Goal: Task Accomplishment & Management: Manage account settings

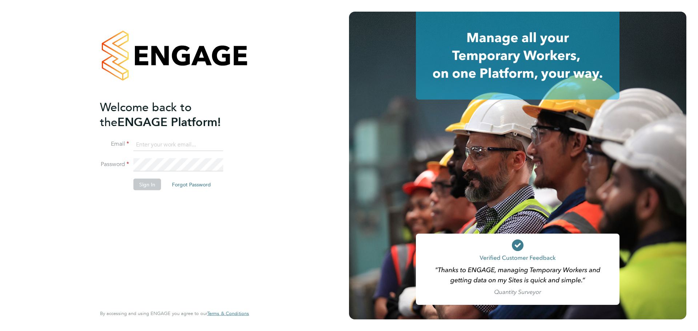
type input "jack.smith@uk.g4s.com"
click at [154, 181] on button "Sign In" at bounding box center [147, 185] width 28 height 12
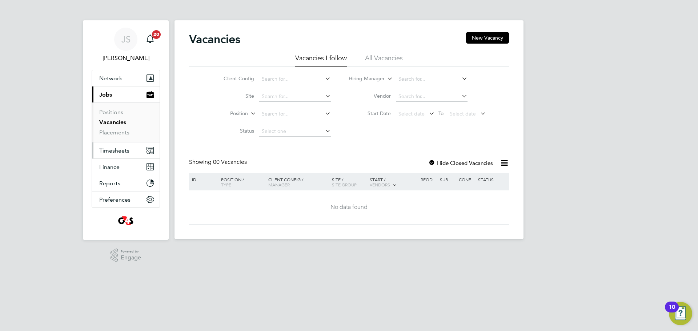
click at [114, 148] on span "Timesheets" at bounding box center [114, 150] width 30 height 7
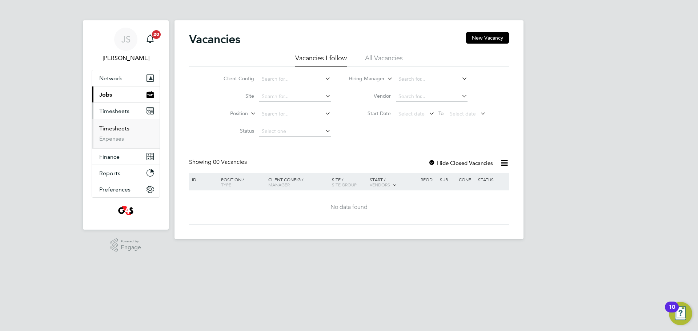
click at [120, 128] on link "Timesheets" at bounding box center [114, 128] width 30 height 7
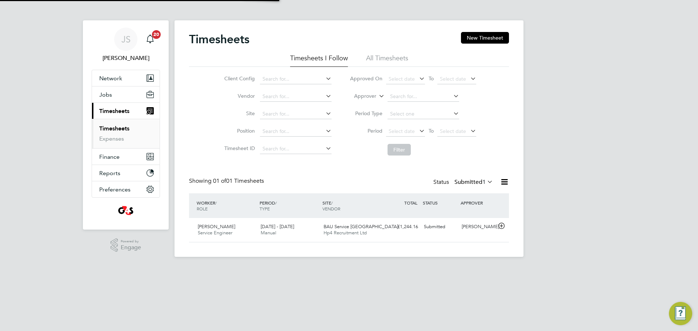
scroll to position [19, 63]
click at [476, 229] on div "[PERSON_NAME]" at bounding box center [478, 227] width 38 height 12
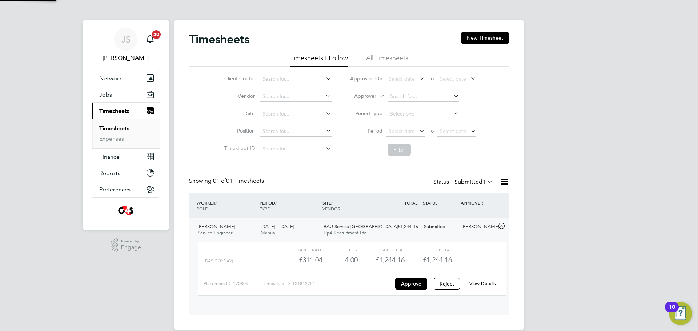
scroll to position [12, 71]
click at [416, 285] on button "Approve" at bounding box center [411, 284] width 32 height 12
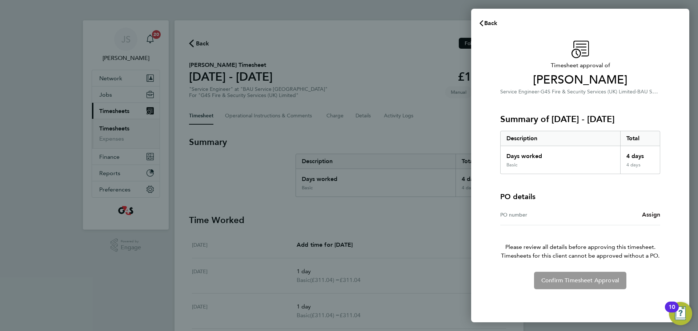
click at [653, 215] on span "Assign" at bounding box center [651, 214] width 18 height 7
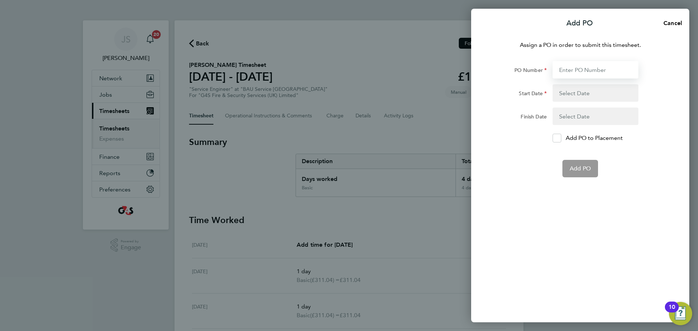
click at [579, 71] on input "PO Number" at bounding box center [596, 69] width 86 height 17
paste input "50SE-BST8816-JH"
type input "50SE-BST8816-JH"
click at [601, 91] on button "button" at bounding box center [596, 92] width 86 height 17
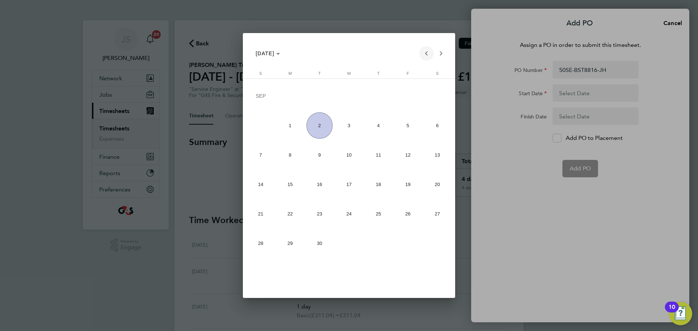
click at [429, 56] on span "Previous month" at bounding box center [426, 53] width 15 height 15
click at [292, 216] on span "25" at bounding box center [290, 216] width 27 height 27
type input "[DATE]"
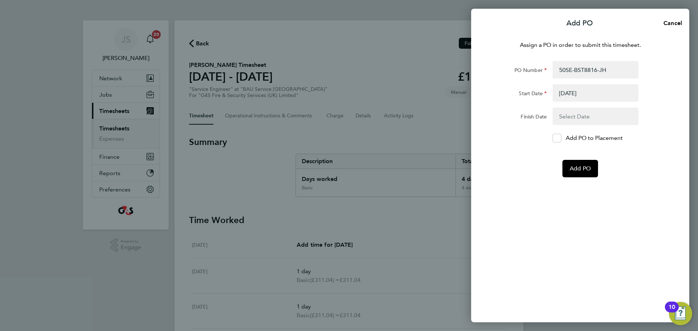
click at [584, 113] on button "button" at bounding box center [596, 116] width 86 height 17
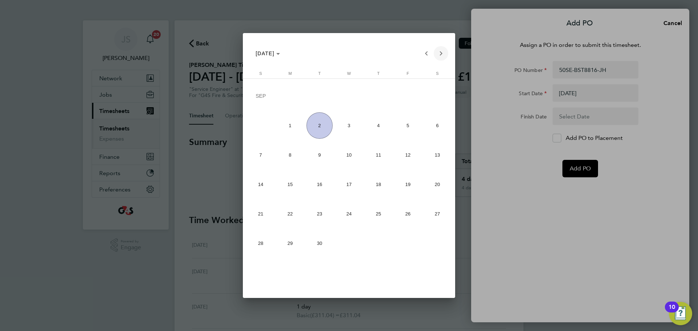
click at [440, 54] on span "Next month" at bounding box center [441, 53] width 15 height 15
click at [428, 55] on span "Previous month" at bounding box center [426, 53] width 15 height 15
click at [266, 249] on span "31" at bounding box center [261, 245] width 27 height 27
type input "[DATE]"
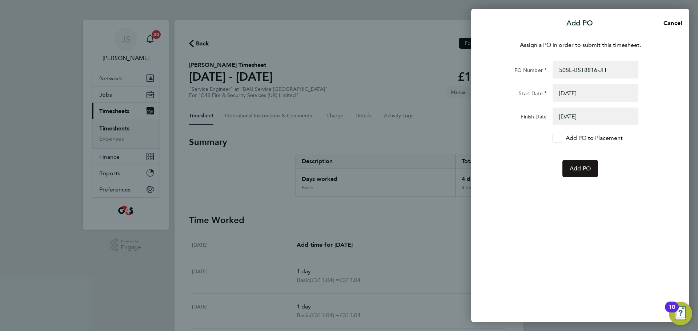
click at [571, 164] on button "Add PO" at bounding box center [581, 168] width 36 height 17
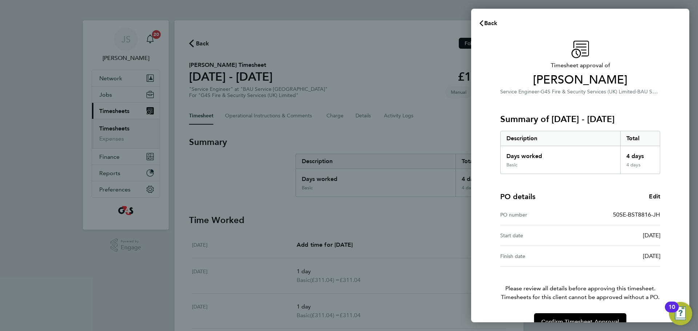
scroll to position [17, 0]
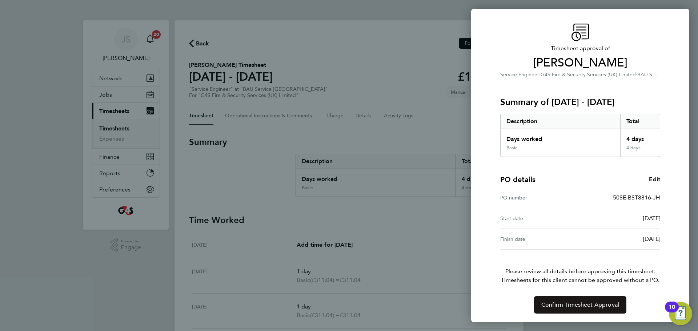
click at [598, 303] on span "Confirm Timesheet Approval" at bounding box center [580, 304] width 78 height 7
